Goal: Information Seeking & Learning: Learn about a topic

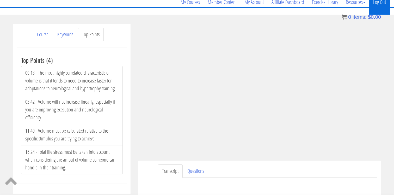
click at [381, 1] on link "Log Out" at bounding box center [379, 2] width 21 height 25
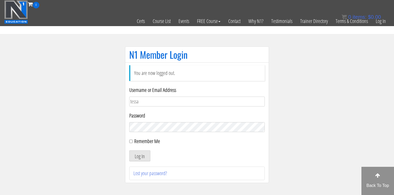
type input "[EMAIL_ADDRESS][DOMAIN_NAME]"
click at [131, 143] on div "Remember Me" at bounding box center [196, 141] width 135 height 8
click at [130, 140] on input "Remember Me" at bounding box center [130, 140] width 3 height 3
checkbox input "true"
click at [135, 158] on button "Log In" at bounding box center [139, 155] width 21 height 11
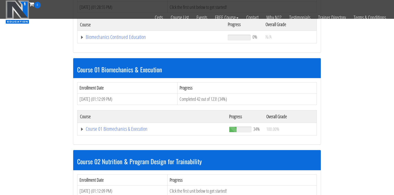
scroll to position [115, 0]
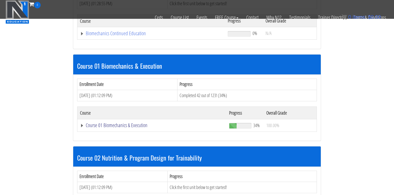
click at [136, 126] on link "Course 01 Biomechanics & Execution" at bounding box center [152, 124] width 144 height 5
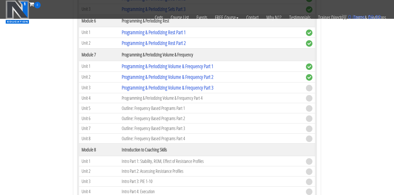
scroll to position [693, 0]
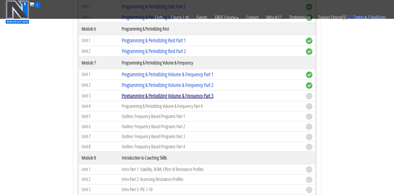
click at [175, 97] on link "Programming & Periodizing Volume & Frequency Part 3" at bounding box center [168, 95] width 92 height 7
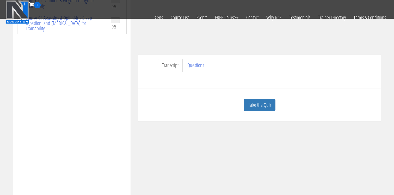
scroll to position [117, 0]
click at [260, 105] on link "Take the Quiz" at bounding box center [260, 104] width 32 height 13
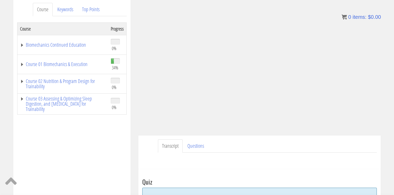
scroll to position [66, 0]
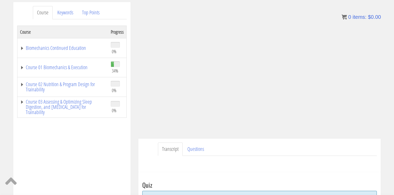
click at [334, 143] on ul "Transcript Questions" at bounding box center [267, 148] width 219 height 13
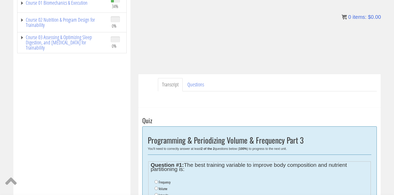
scroll to position [132, 0]
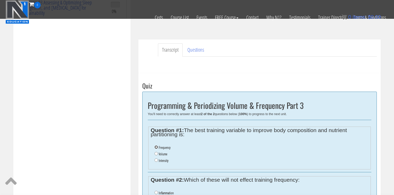
click at [157, 145] on input "Frequency" at bounding box center [155, 146] width 3 height 3
radio input "true"
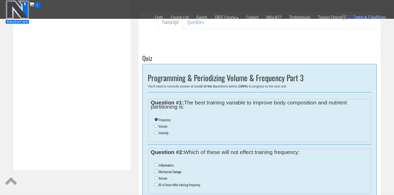
scroll to position [166, 0]
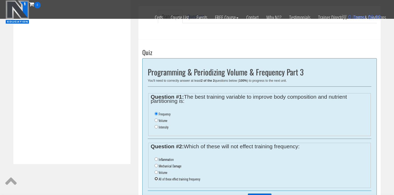
click at [157, 179] on input "All of these effect training frequency" at bounding box center [155, 178] width 3 height 3
radio input "true"
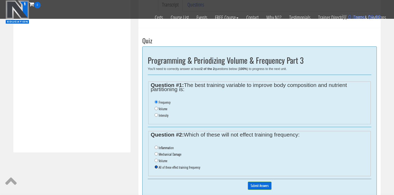
scroll to position [181, 0]
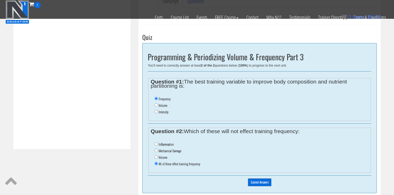
click at [255, 180] on input "Submit Answers" at bounding box center [260, 182] width 24 height 8
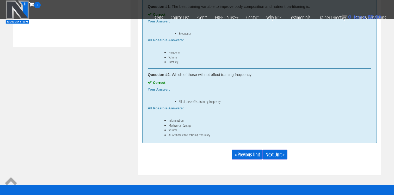
scroll to position [286, 0]
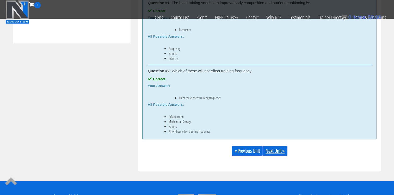
click at [277, 151] on link "Next Unit »" at bounding box center [274, 151] width 25 height 10
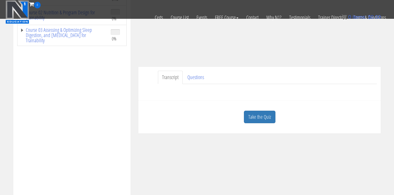
scroll to position [118, 0]
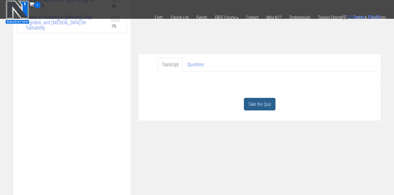
click at [264, 109] on link "Take the Quiz" at bounding box center [260, 104] width 32 height 13
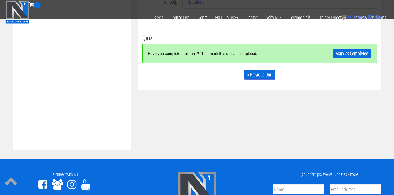
scroll to position [184, 0]
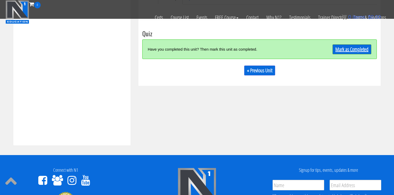
click at [343, 51] on link "Mark as Completed" at bounding box center [351, 49] width 39 height 10
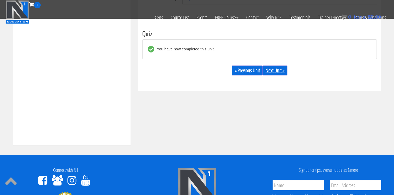
click at [279, 68] on link "Next Unit »" at bounding box center [274, 70] width 25 height 10
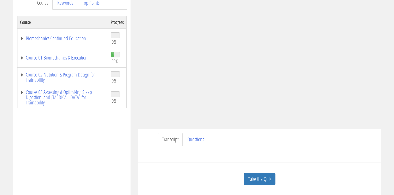
scroll to position [83, 0]
